Goal: Information Seeking & Learning: Learn about a topic

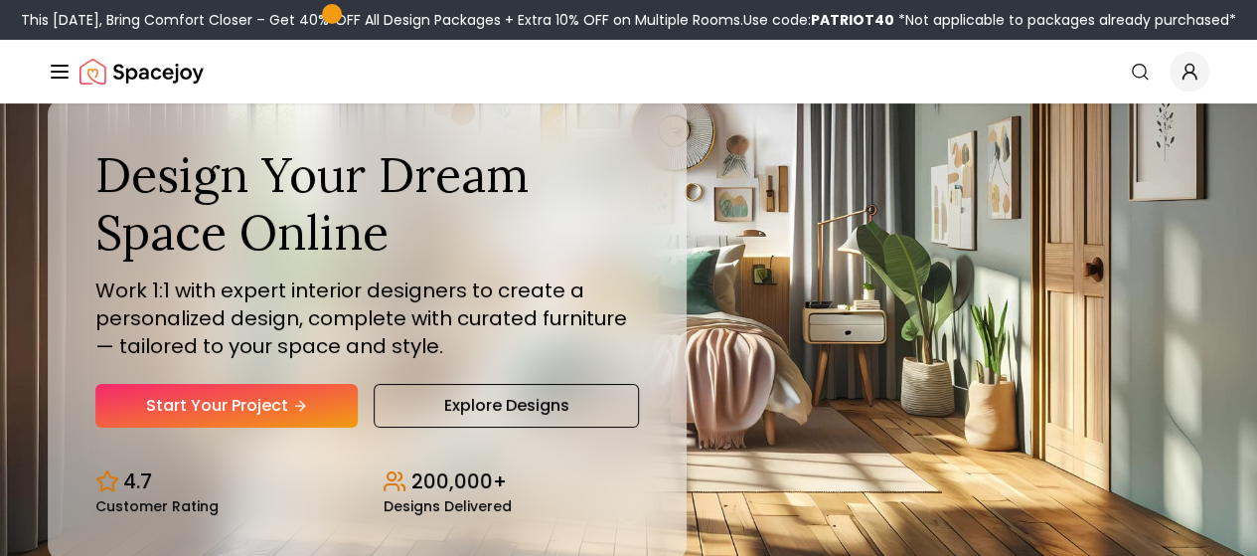
click at [0, 0] on link "How It Works" at bounding box center [0, 0] width 0 height 0
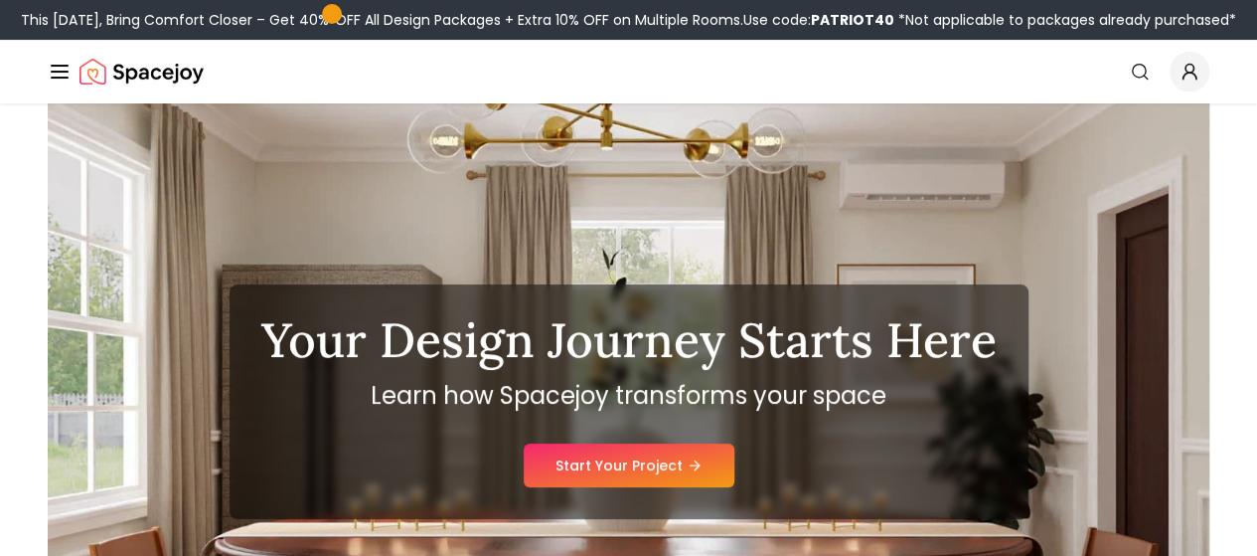
click at [0, 0] on link "How It Works" at bounding box center [0, 0] width 0 height 0
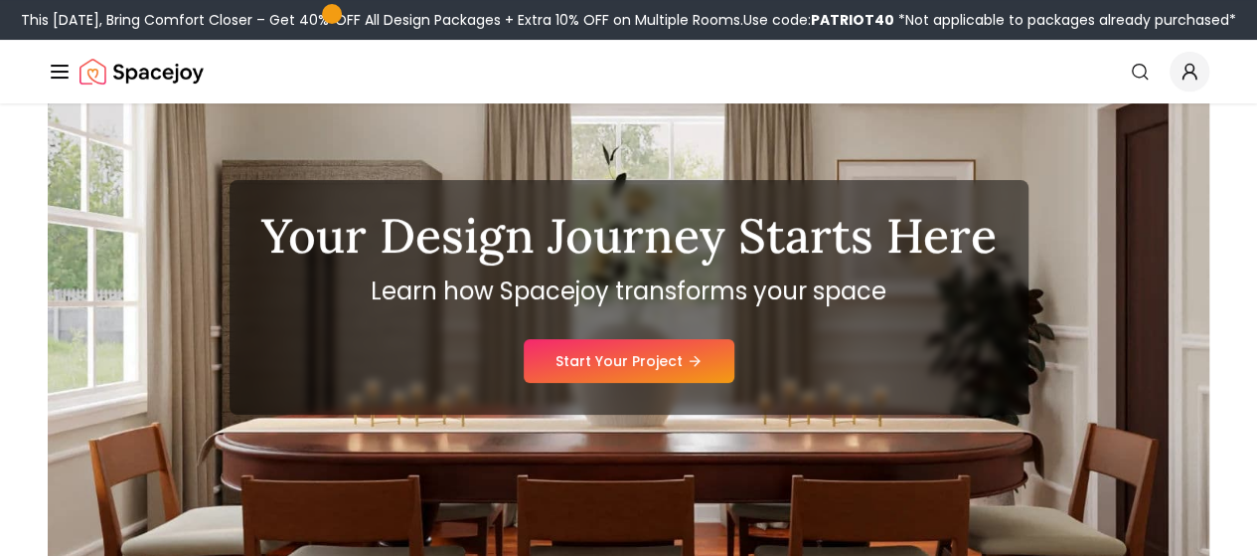
scroll to position [105, 0]
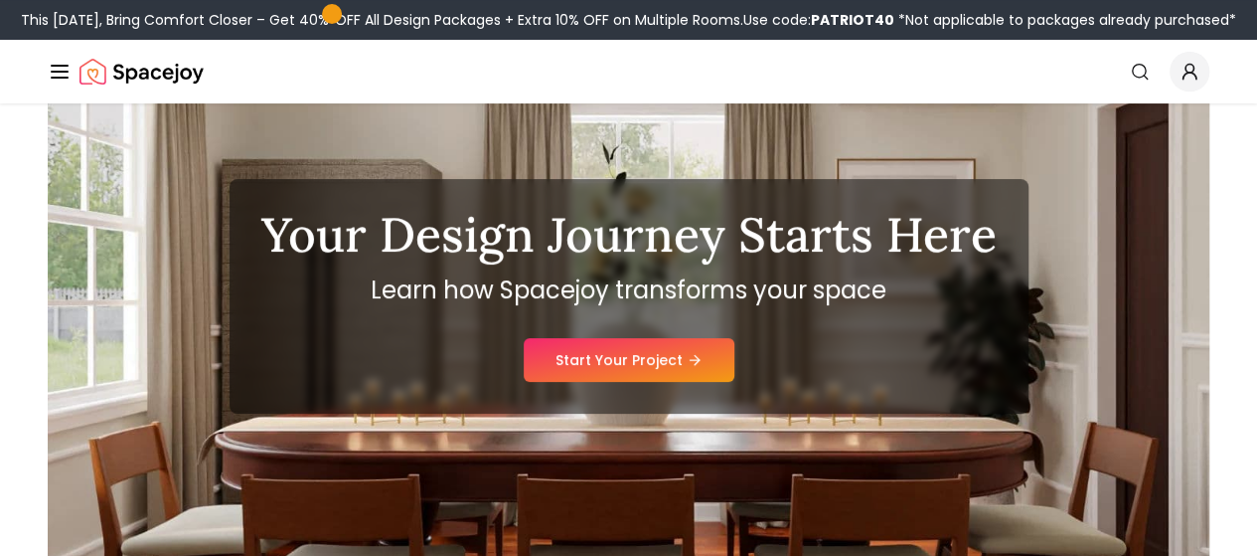
click at [0, 0] on link "Pricing" at bounding box center [0, 0] width 0 height 0
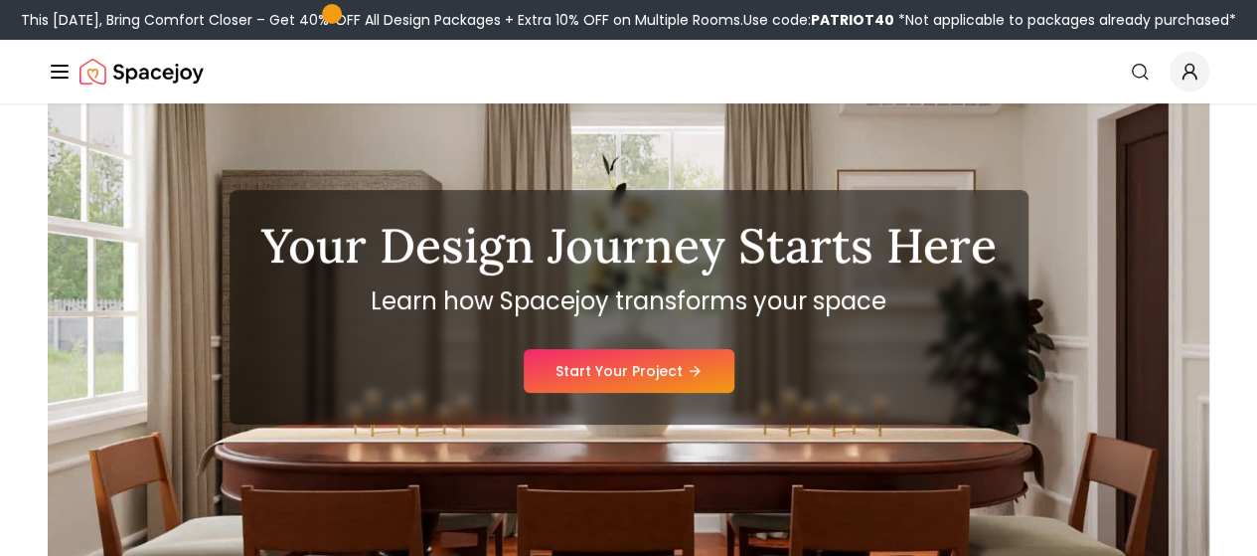
scroll to position [105, 0]
